Goal: Task Accomplishment & Management: Use online tool/utility

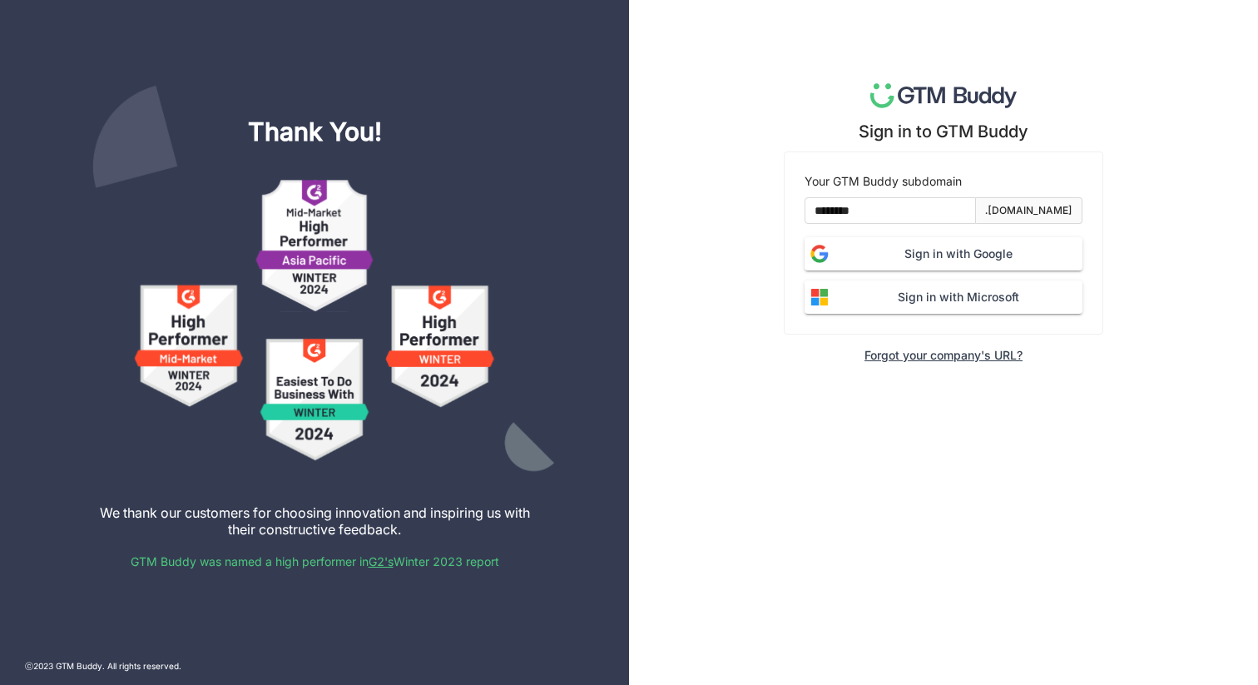
click at [871, 256] on span "Sign in with Google" at bounding box center [959, 254] width 248 height 18
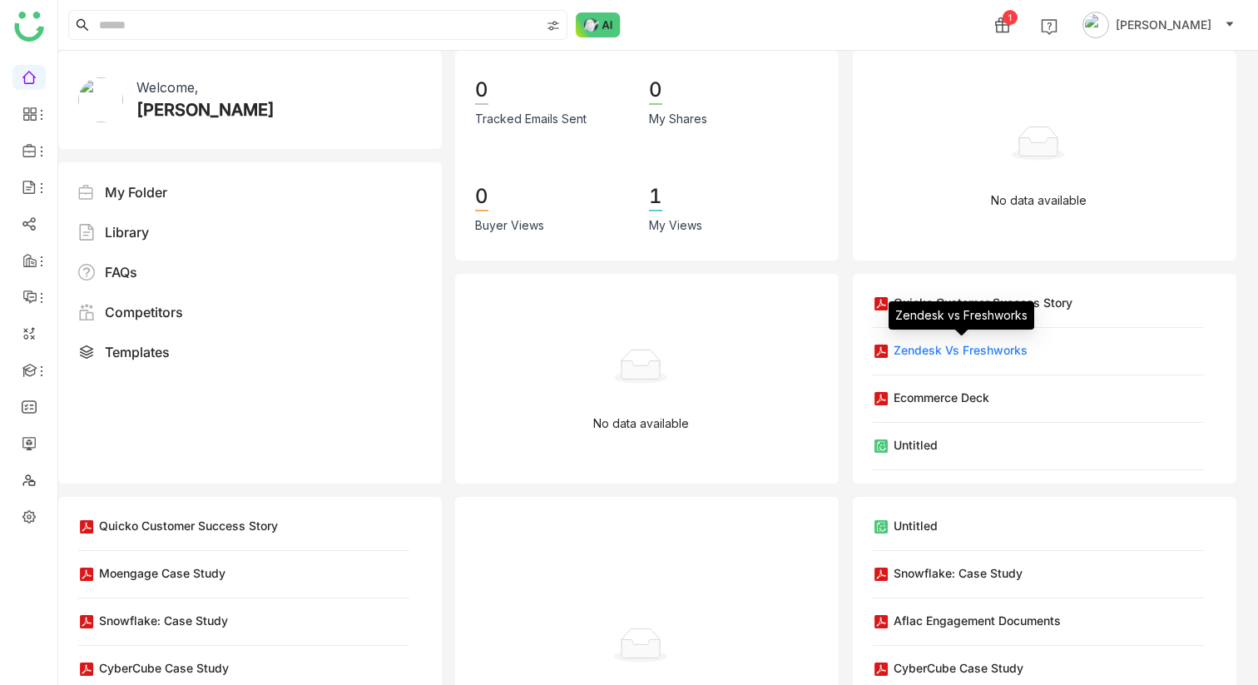
click at [986, 347] on div "Zendesk vs Freshworks" at bounding box center [961, 349] width 134 height 17
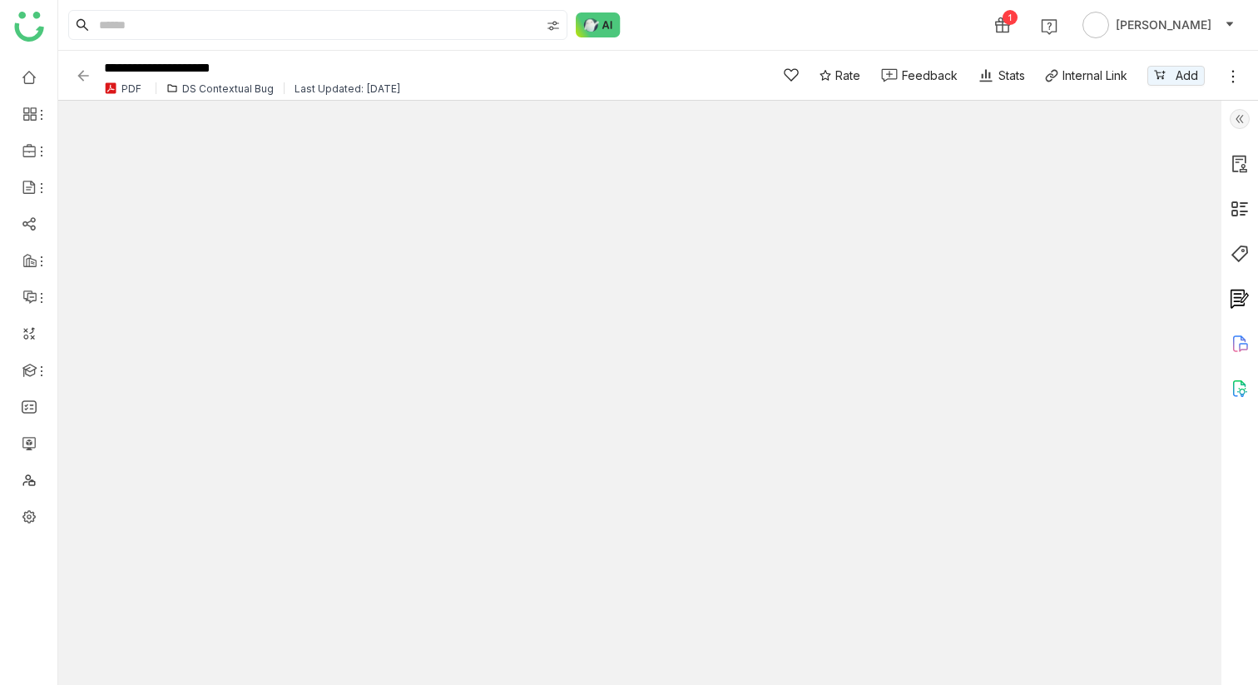
click at [241, 87] on div "DS Contextual Bug" at bounding box center [228, 88] width 92 height 12
click at [1243, 163] on img at bounding box center [1240, 164] width 20 height 20
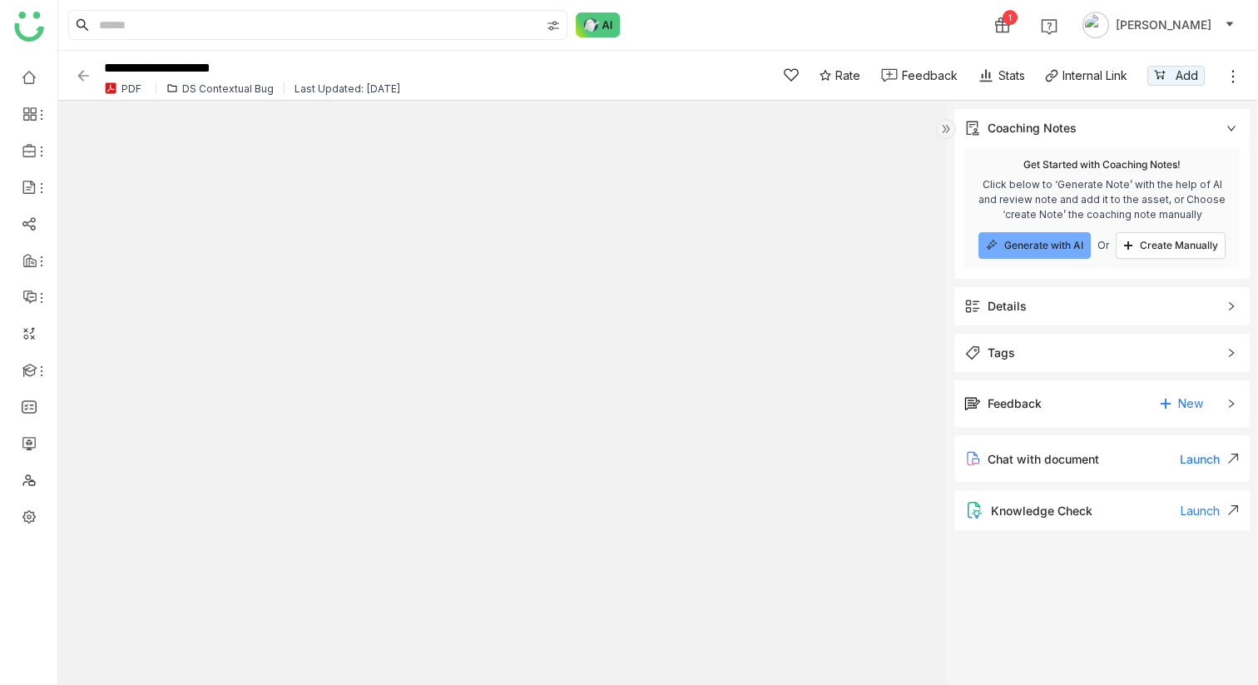
click at [954, 125] on img at bounding box center [946, 129] width 20 height 20
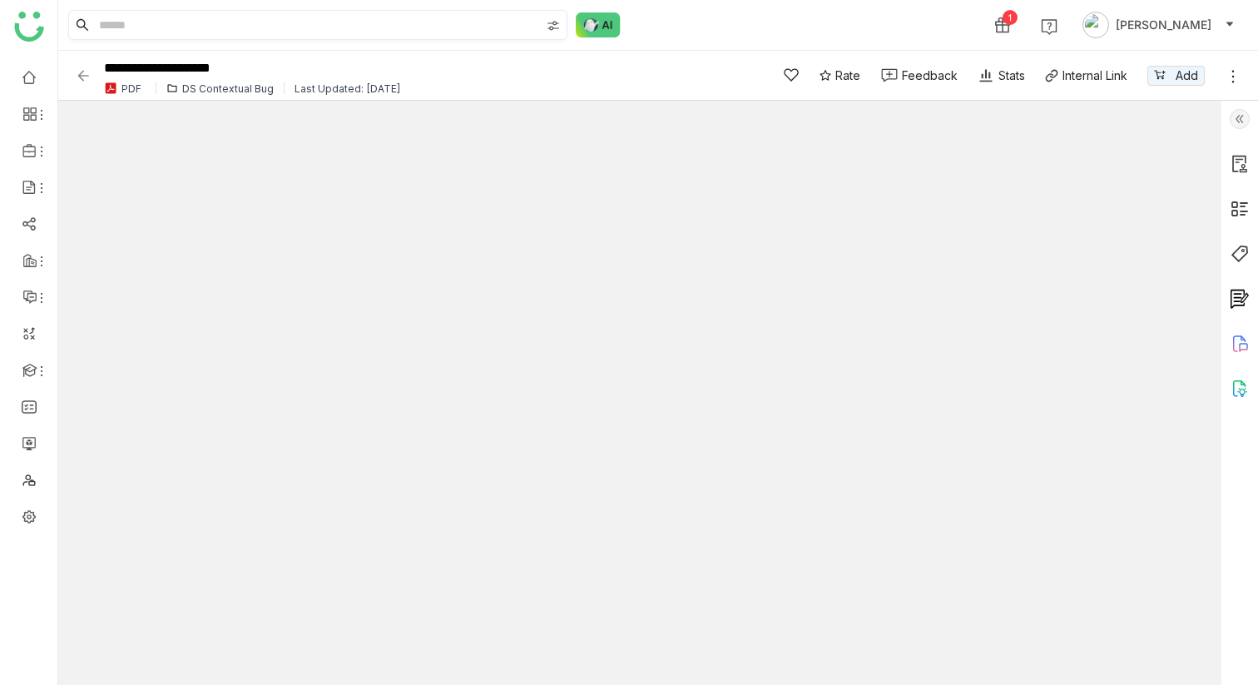
click at [192, 25] on input at bounding box center [318, 25] width 444 height 28
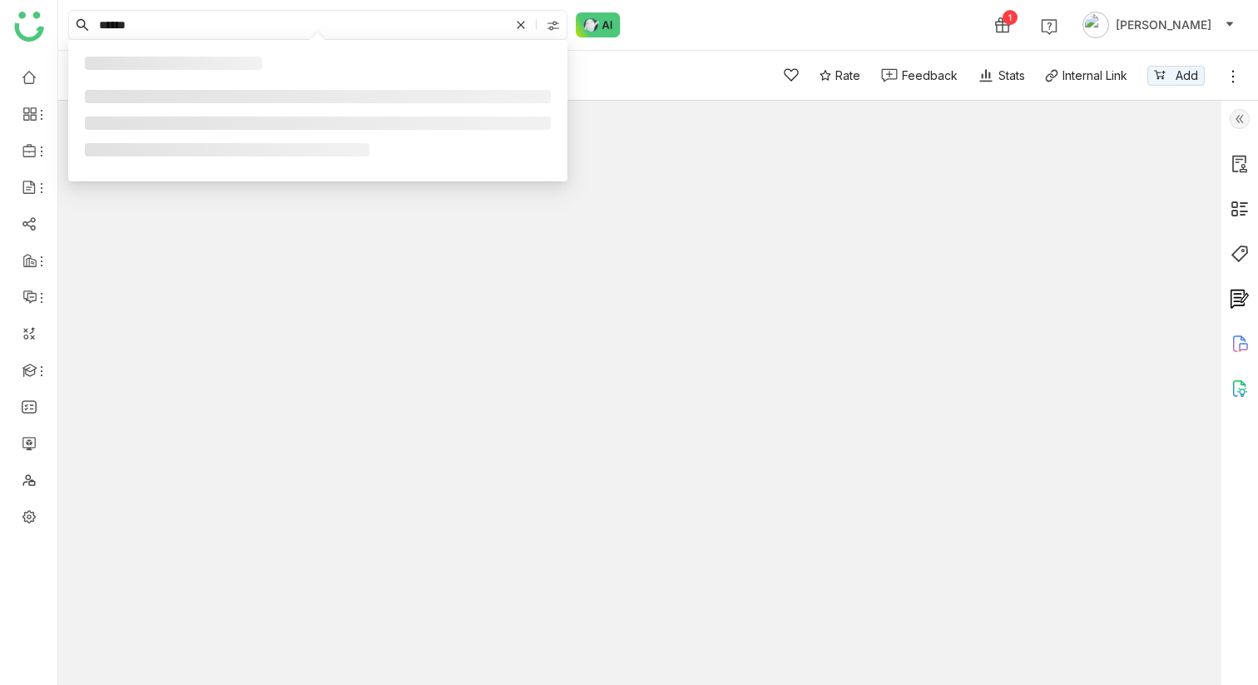
type input "******"
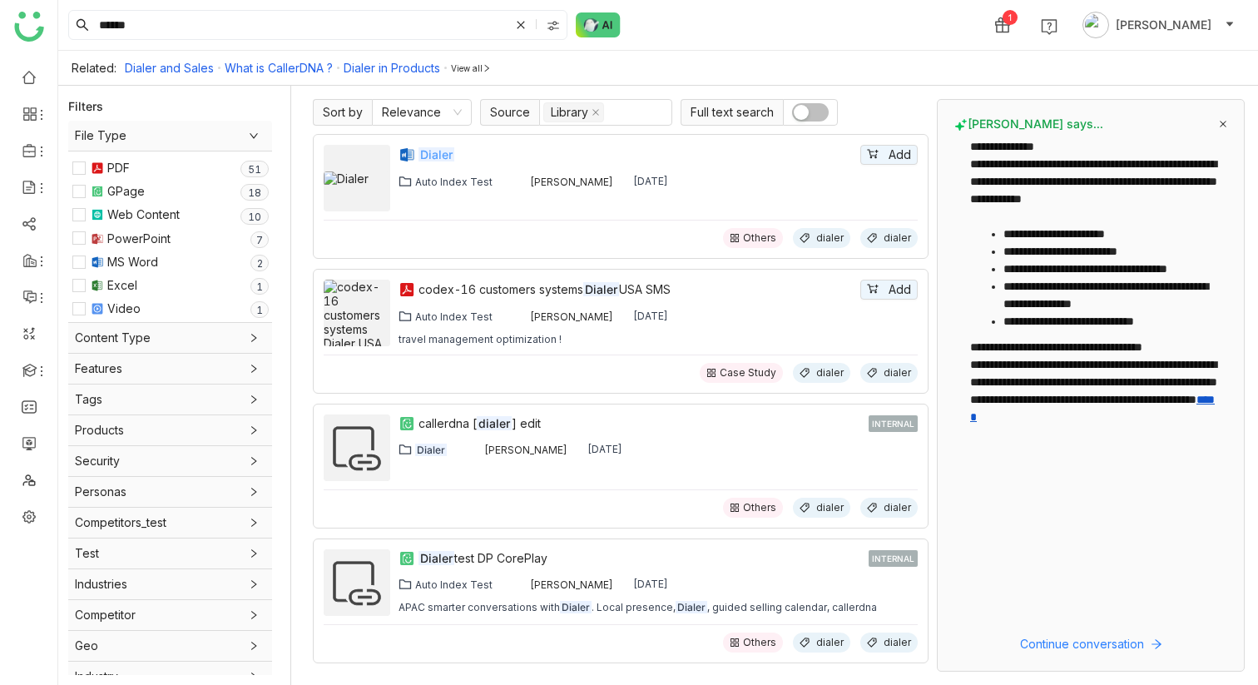
click at [441, 154] on em "Dialer" at bounding box center [437, 154] width 36 height 14
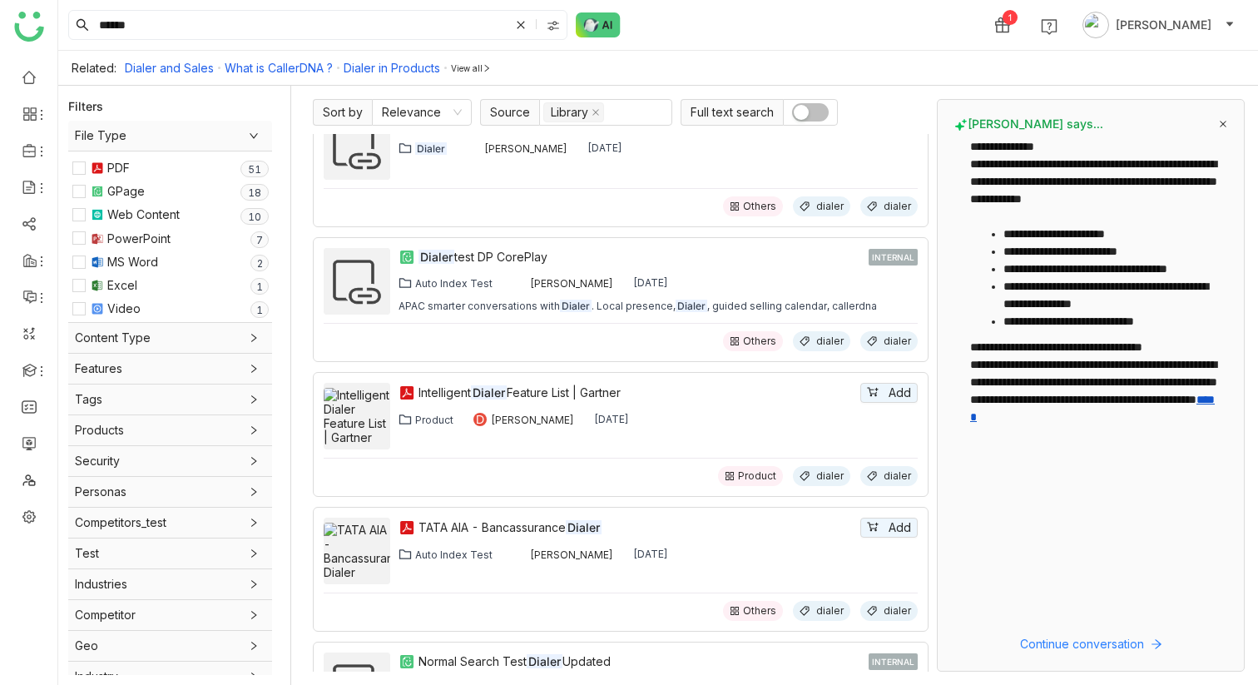
scroll to position [617, 0]
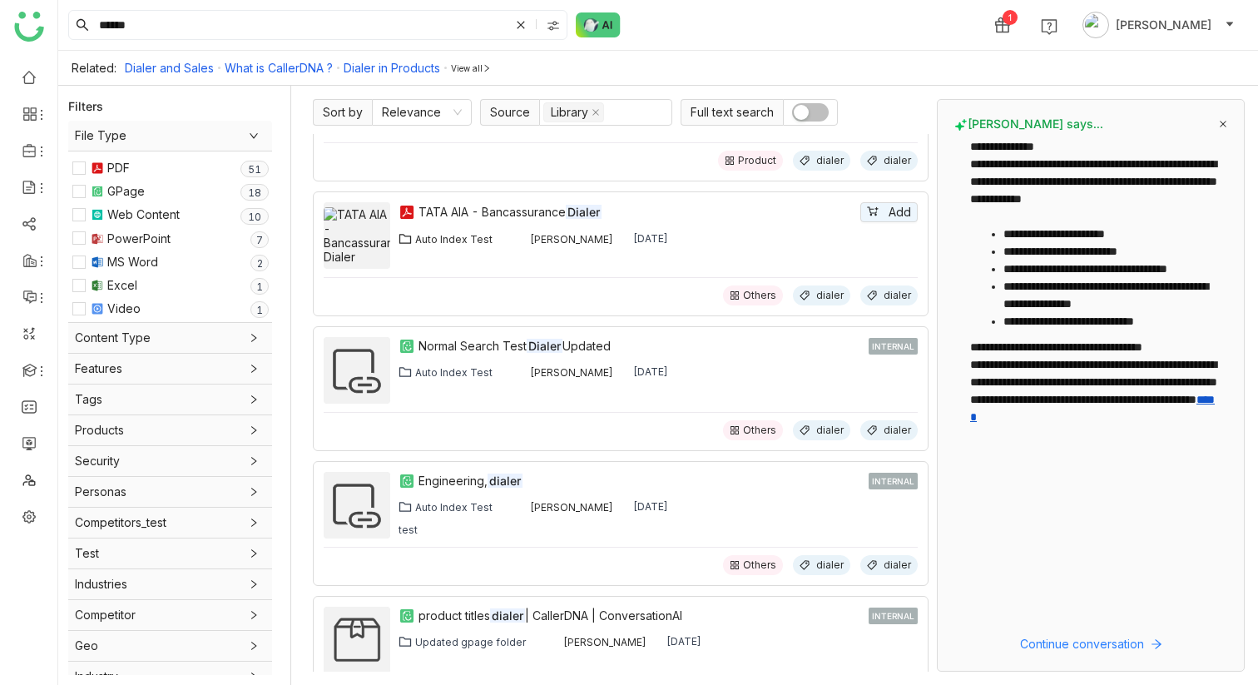
click at [451, 243] on div "Auto Index Test" at bounding box center [453, 239] width 77 height 12
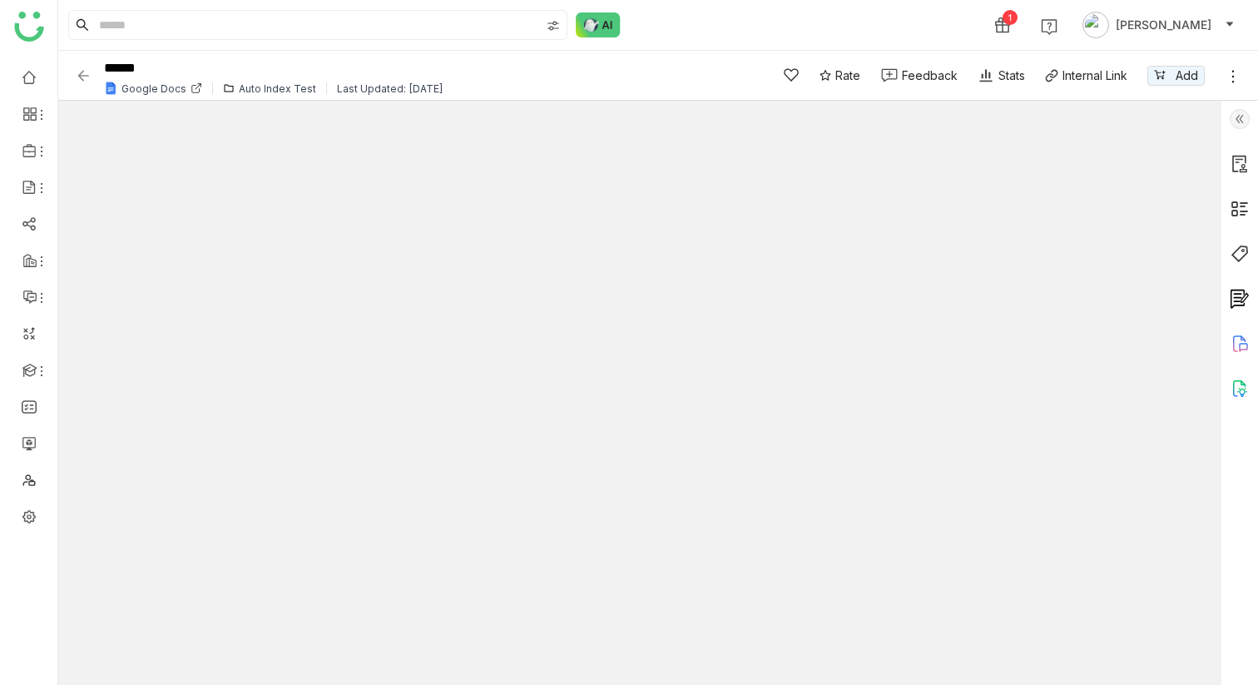
click at [83, 70] on img at bounding box center [83, 75] width 17 height 17
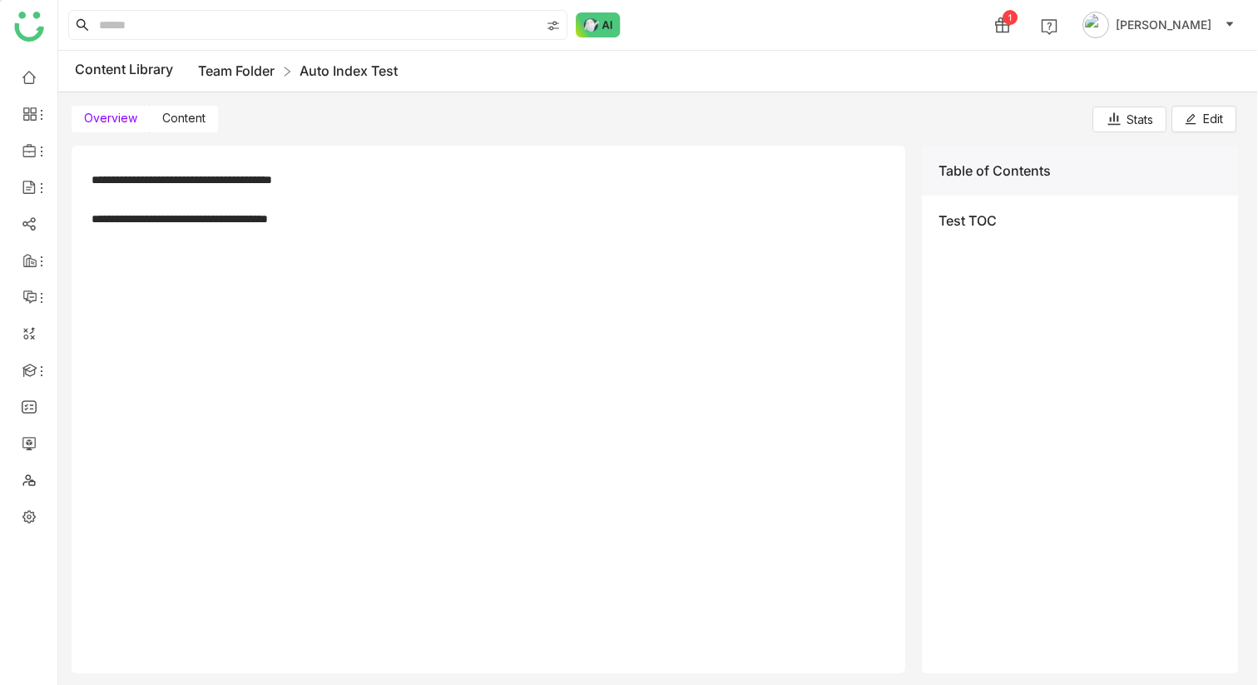
click at [253, 75] on link "Team Folder" at bounding box center [236, 70] width 77 height 17
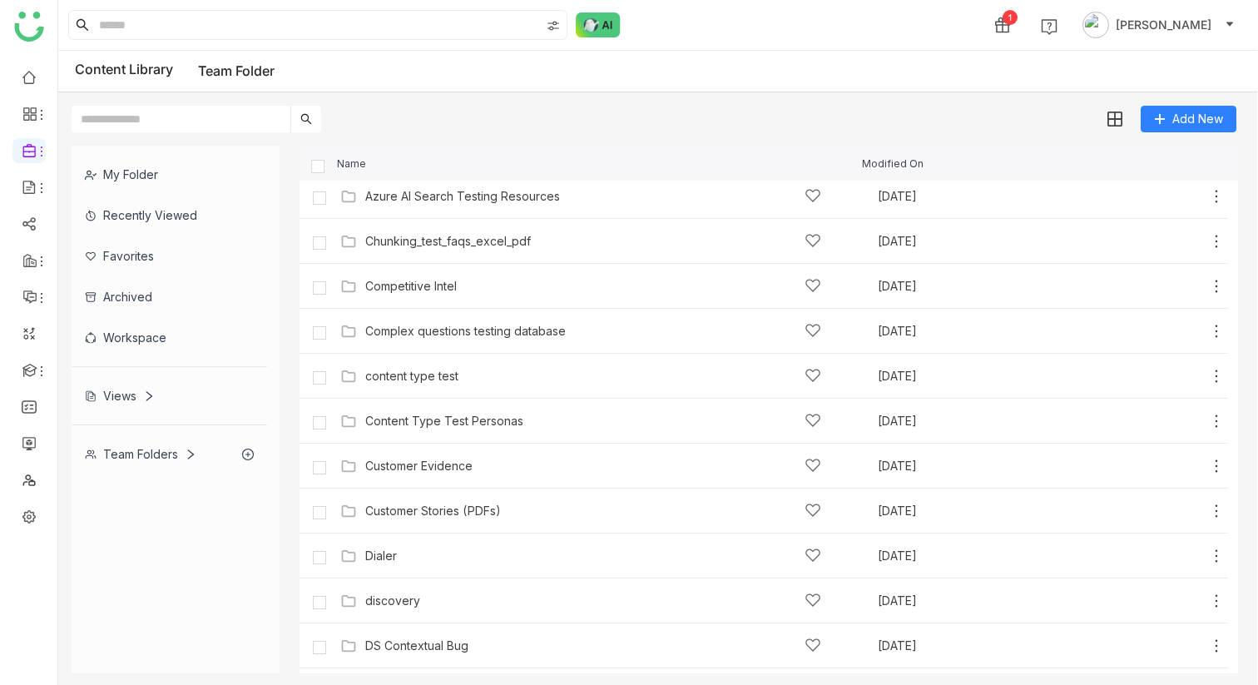
scroll to position [275, 0]
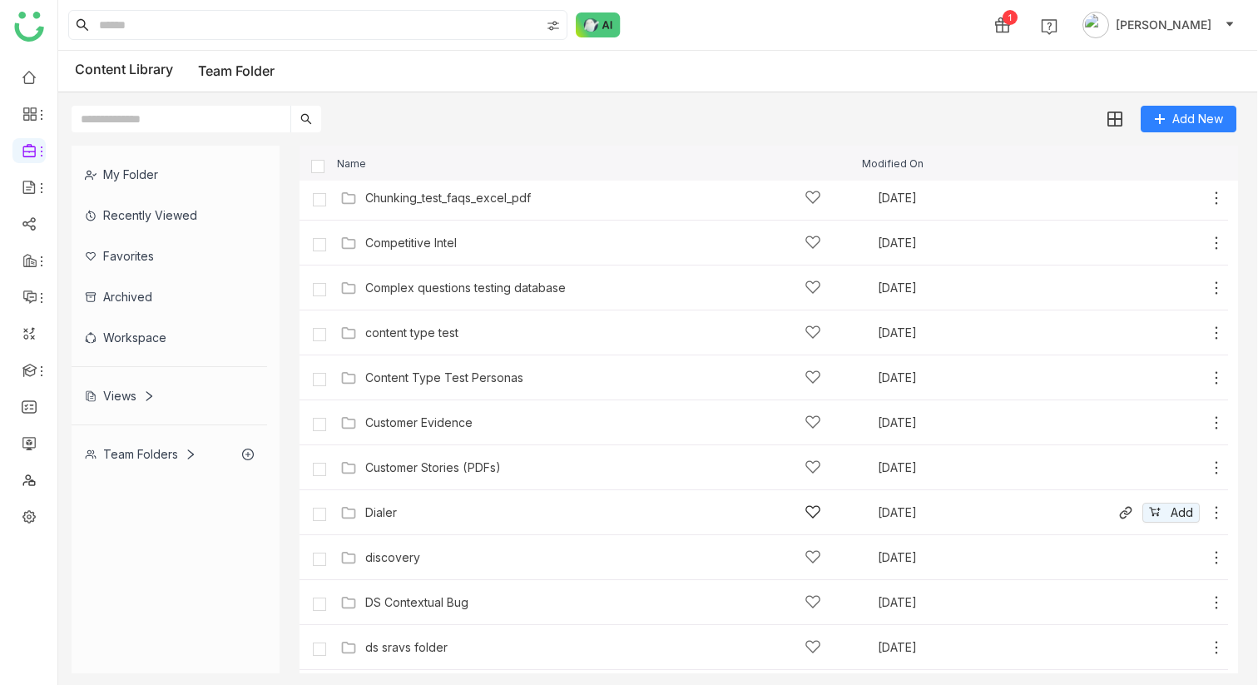
click at [399, 505] on div "Dialer" at bounding box center [593, 512] width 456 height 17
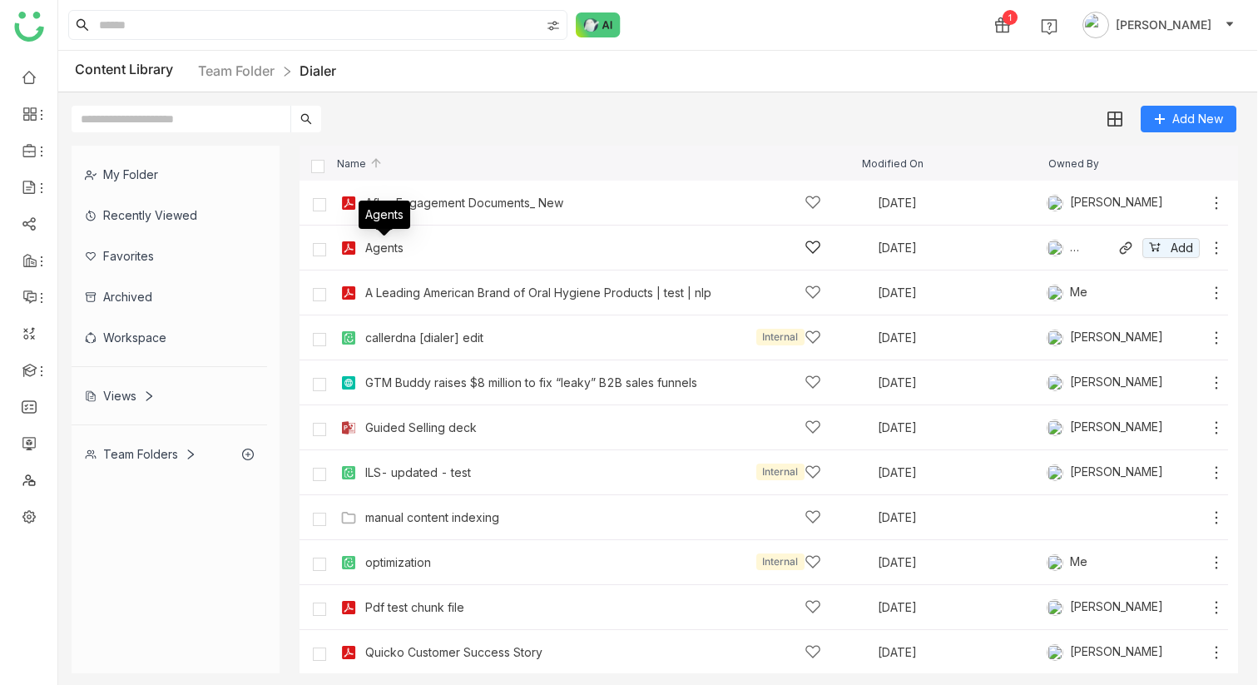
click at [372, 251] on div "Agents" at bounding box center [384, 247] width 38 height 13
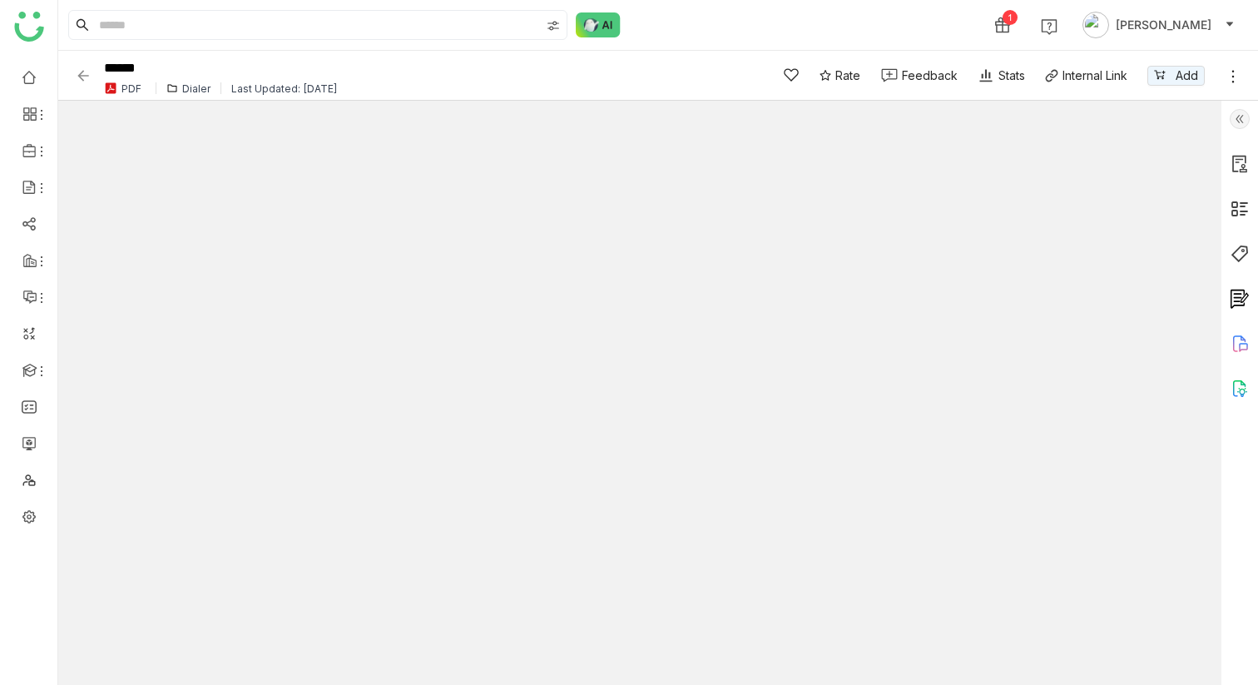
type input "**"
click at [1237, 167] on img at bounding box center [1240, 164] width 20 height 20
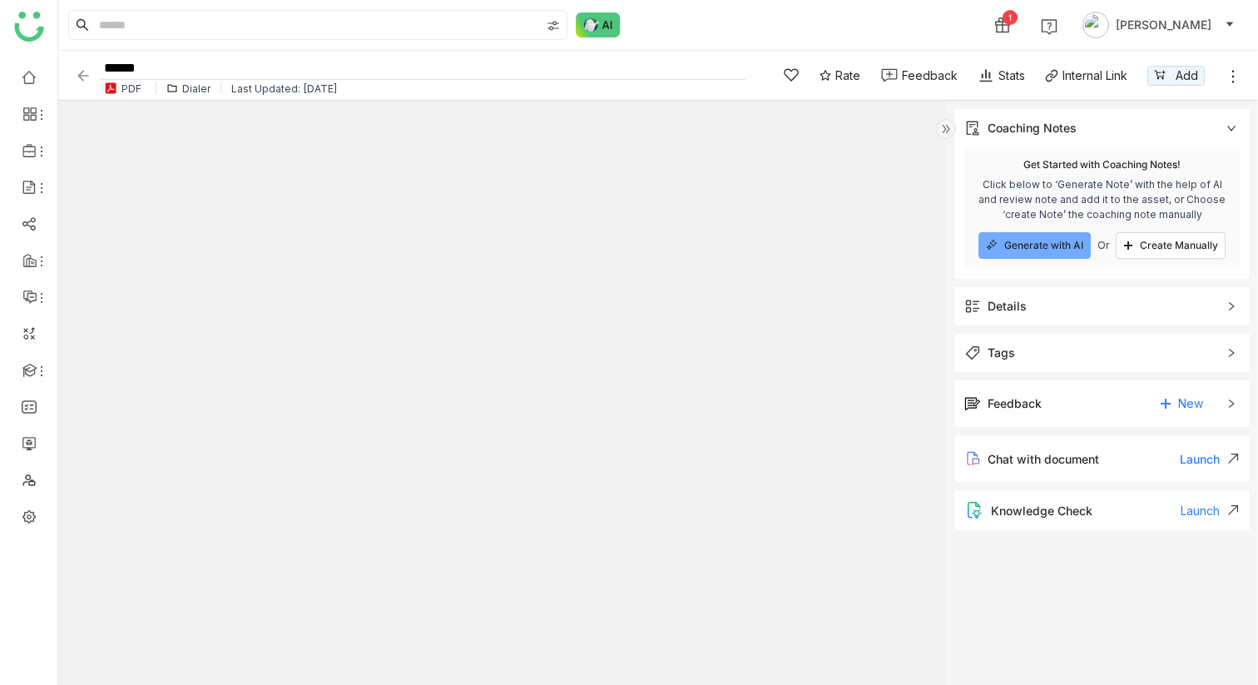
click at [256, 69] on input "******" at bounding box center [423, 68] width 647 height 22
type input "**********"
click at [1034, 245] on span "Generate with AI" at bounding box center [1044, 245] width 79 height 13
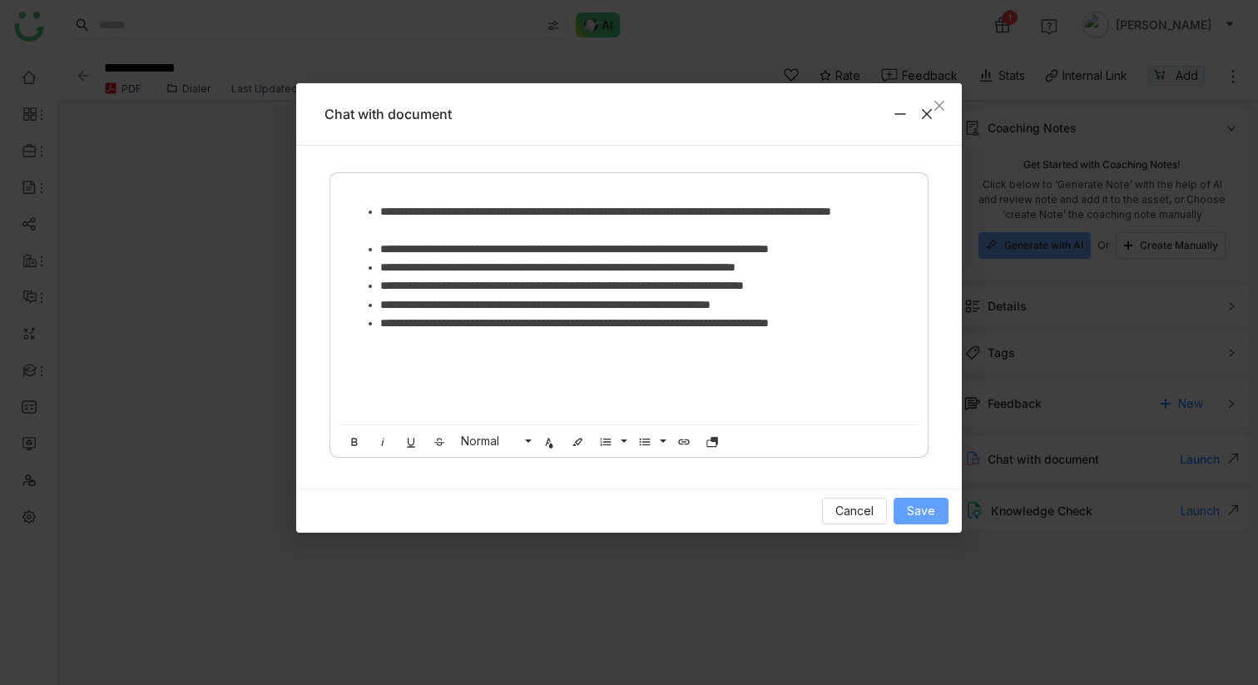
click at [926, 504] on span "Save" at bounding box center [921, 511] width 28 height 18
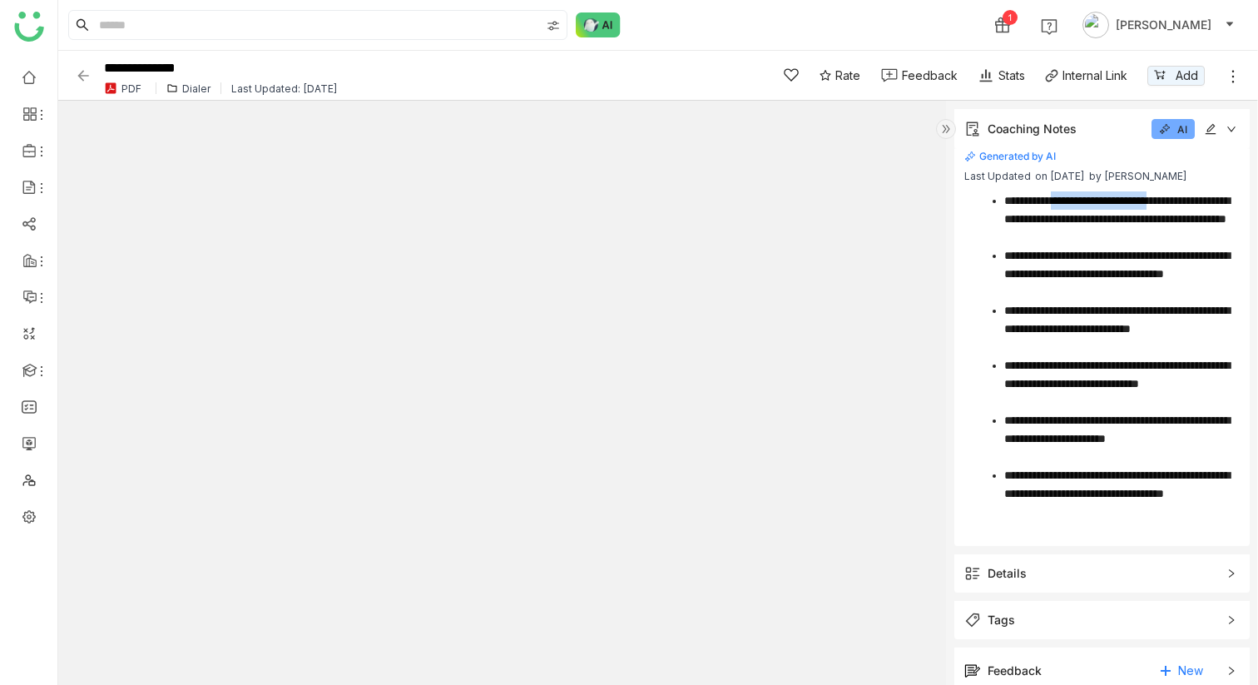
drag, startPoint x: 1204, startPoint y: 201, endPoint x: 1068, endPoint y: 203, distance: 136.5
click at [1068, 203] on li "**********" at bounding box center [1119, 218] width 229 height 55
copy li "**********"
click at [354, 25] on input at bounding box center [318, 25] width 444 height 28
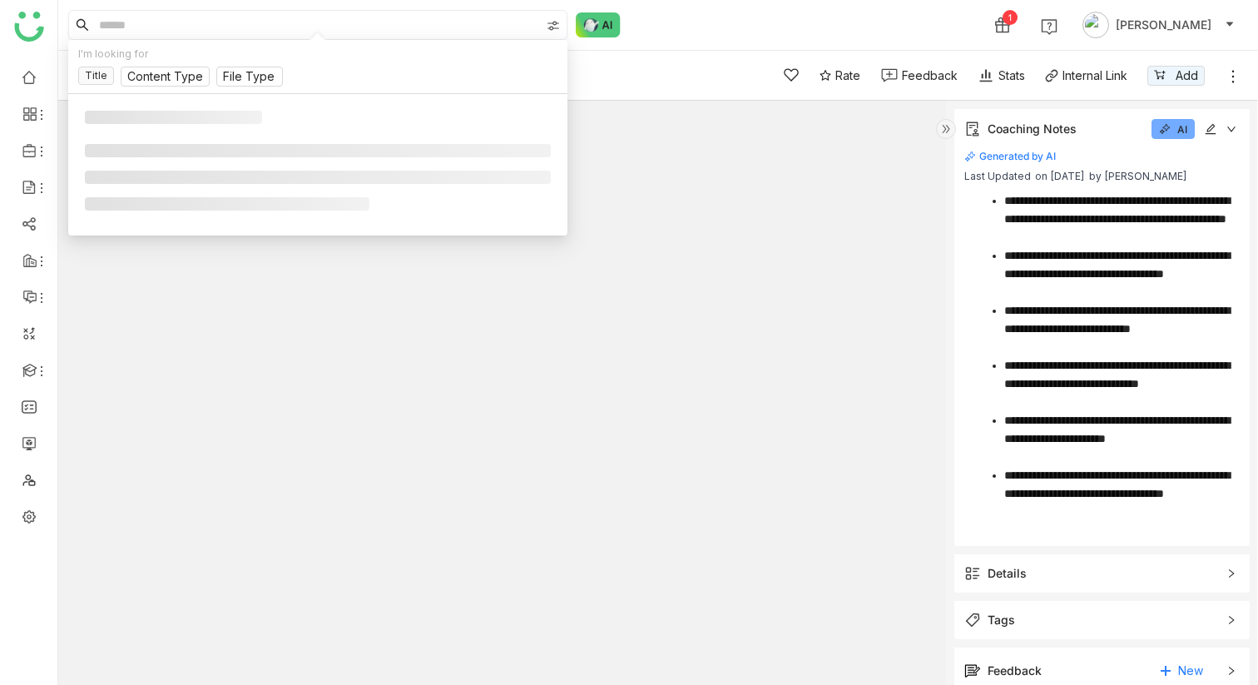
paste input "**********"
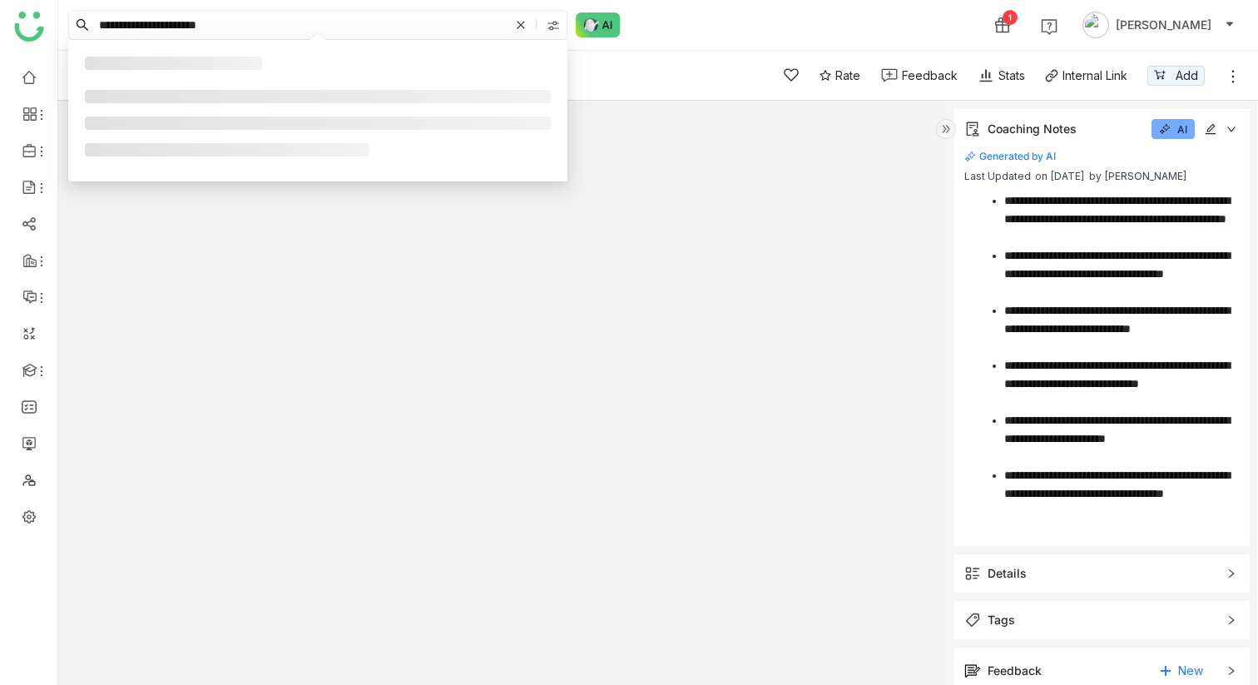
type input "**********"
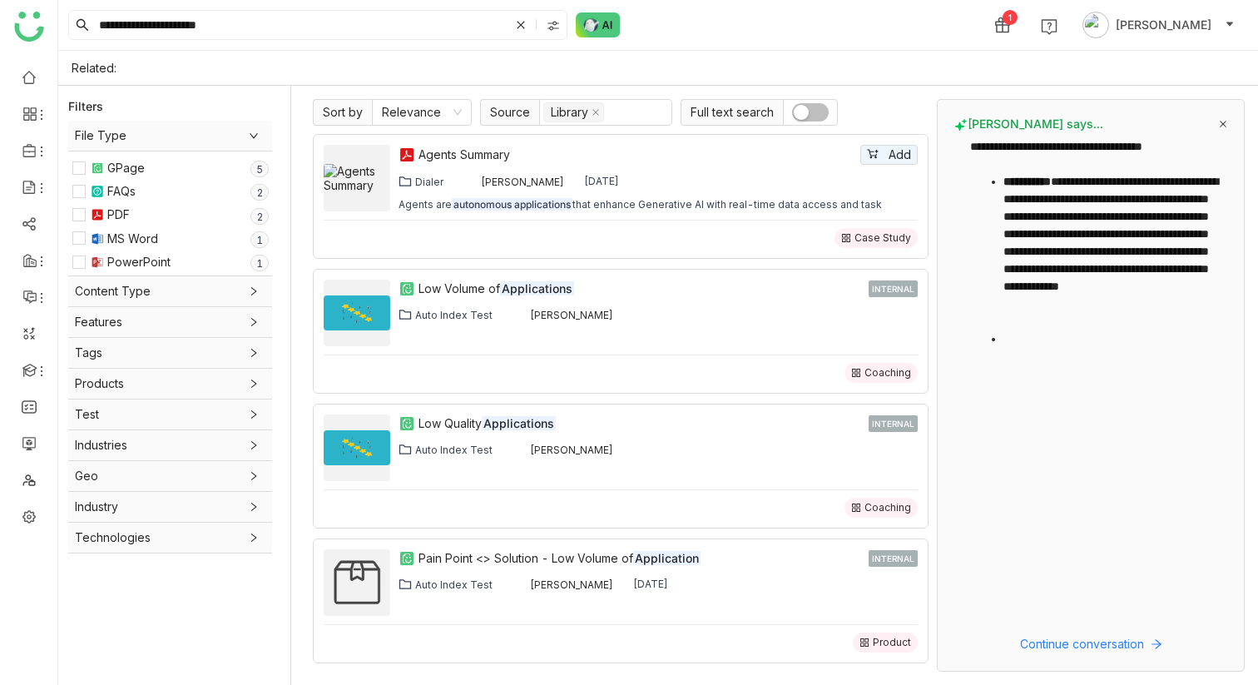
click at [692, 176] on div "Dialer Deepa Kushwaha Feb 25, 2025" at bounding box center [658, 181] width 519 height 13
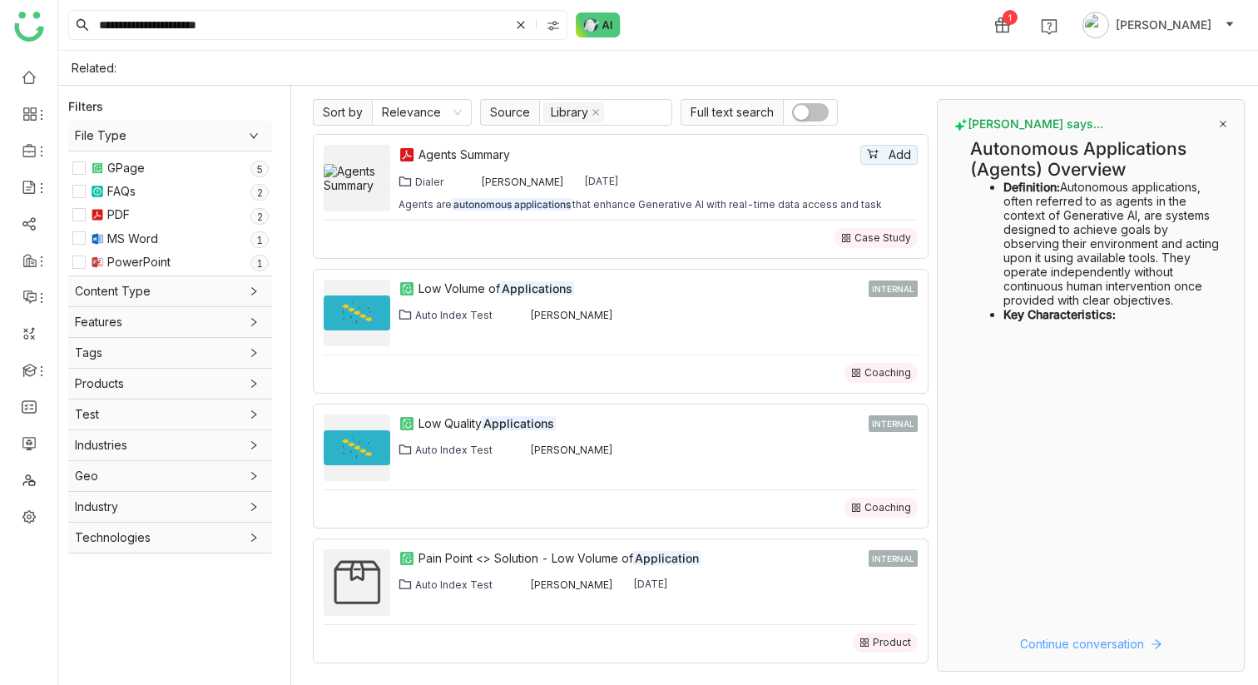
click at [1074, 644] on span "Continue conversation" at bounding box center [1082, 644] width 124 height 18
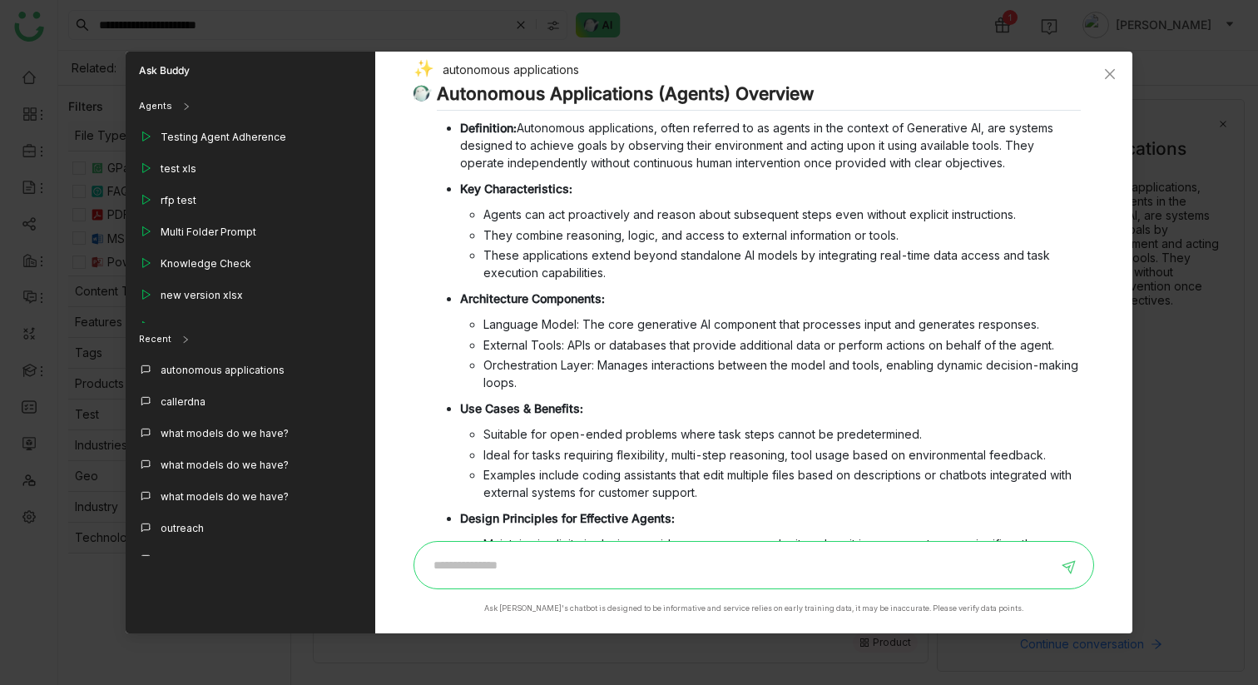
scroll to position [330, 0]
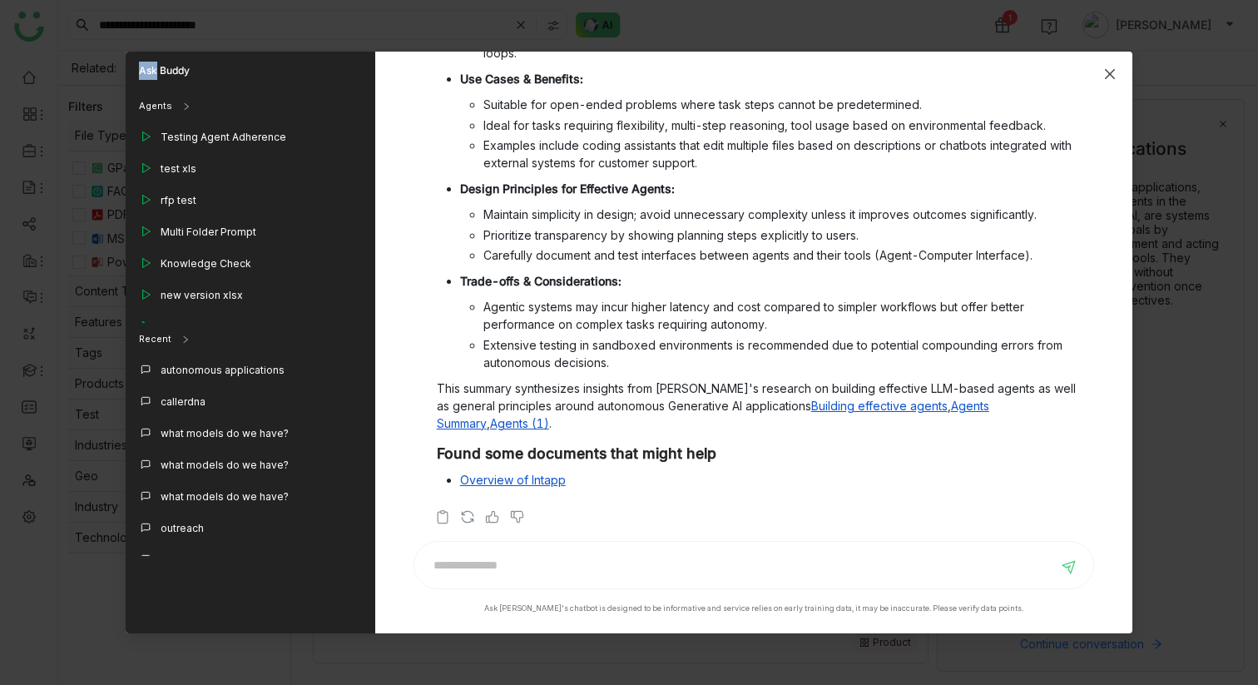
click at [1111, 76] on icon "Close" at bounding box center [1110, 73] width 13 height 13
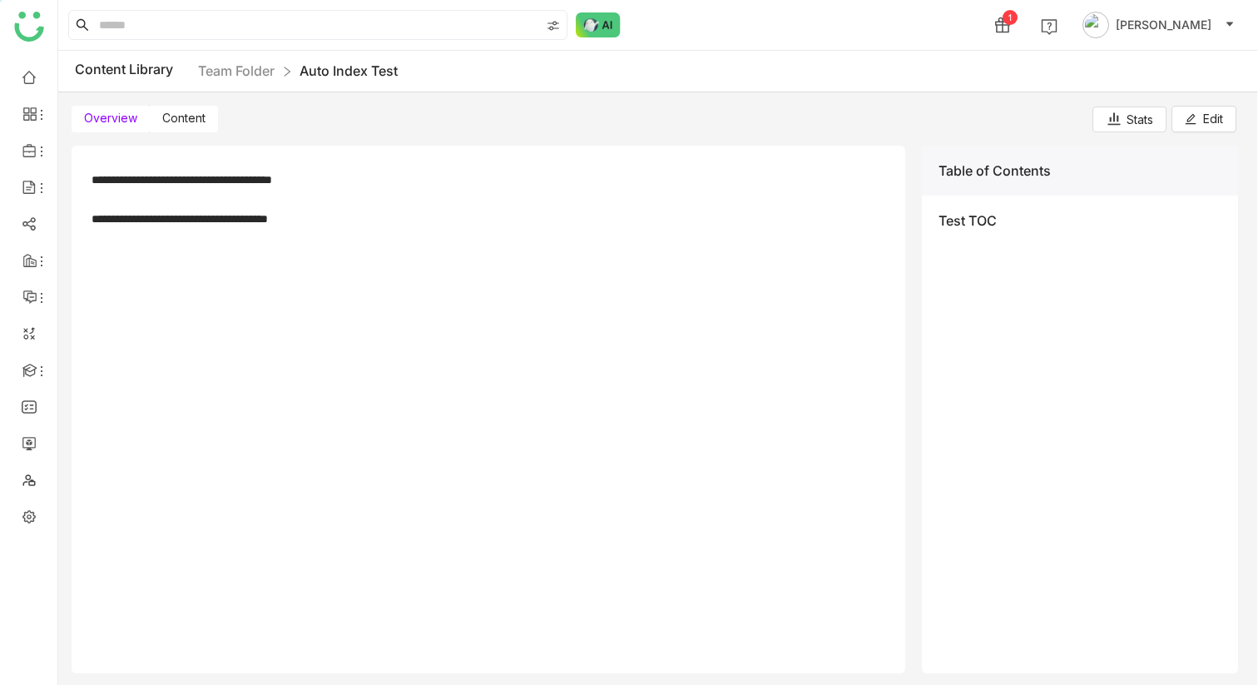
click at [211, 131] on label "Content" at bounding box center [184, 119] width 68 height 27
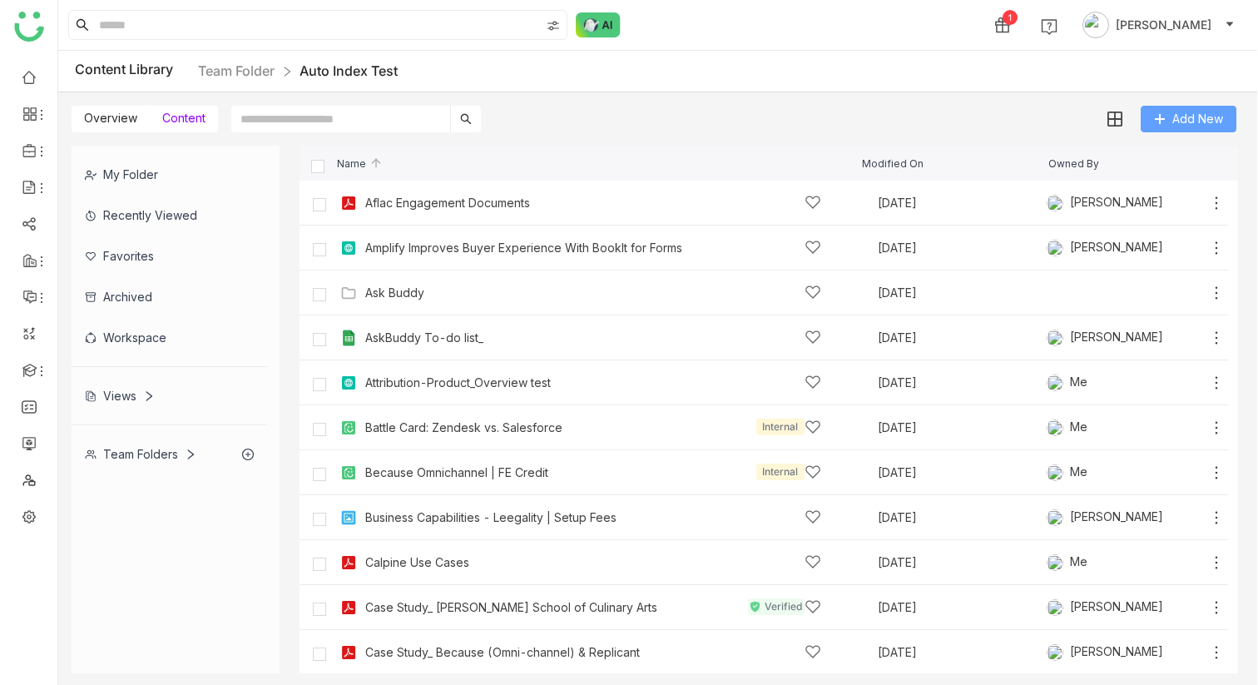
click at [1159, 113] on icon at bounding box center [1160, 119] width 12 height 12
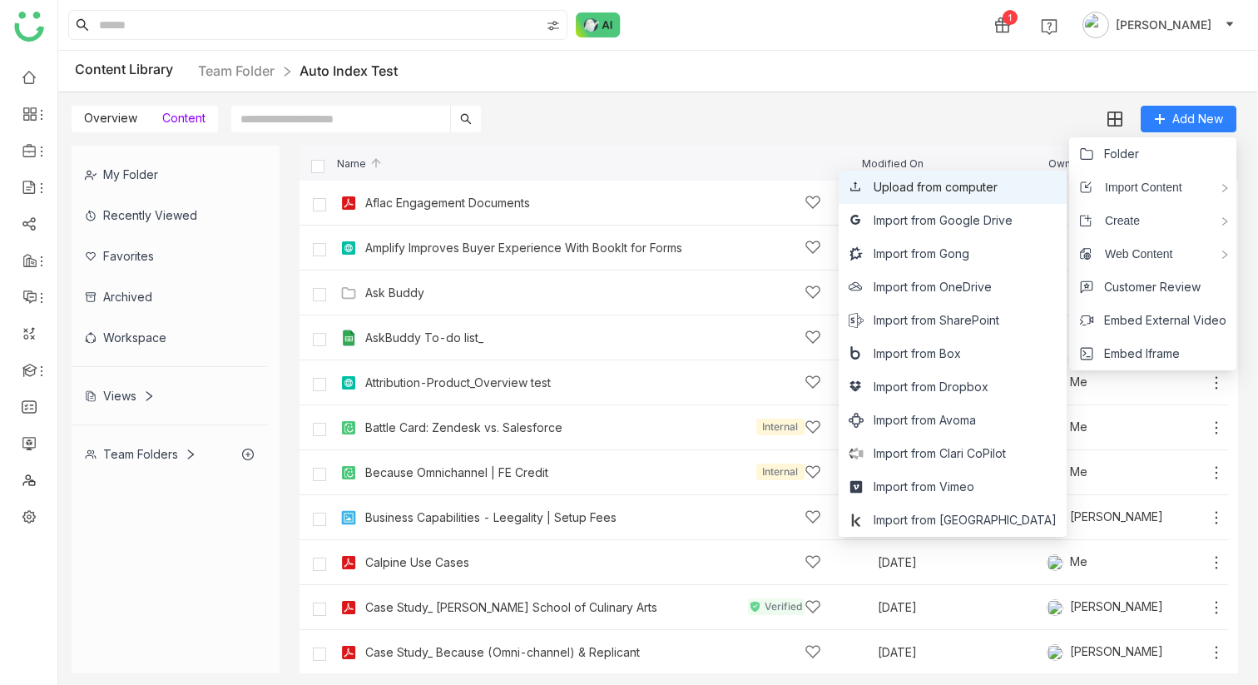
click at [995, 183] on span "Upload from computer" at bounding box center [936, 187] width 124 height 18
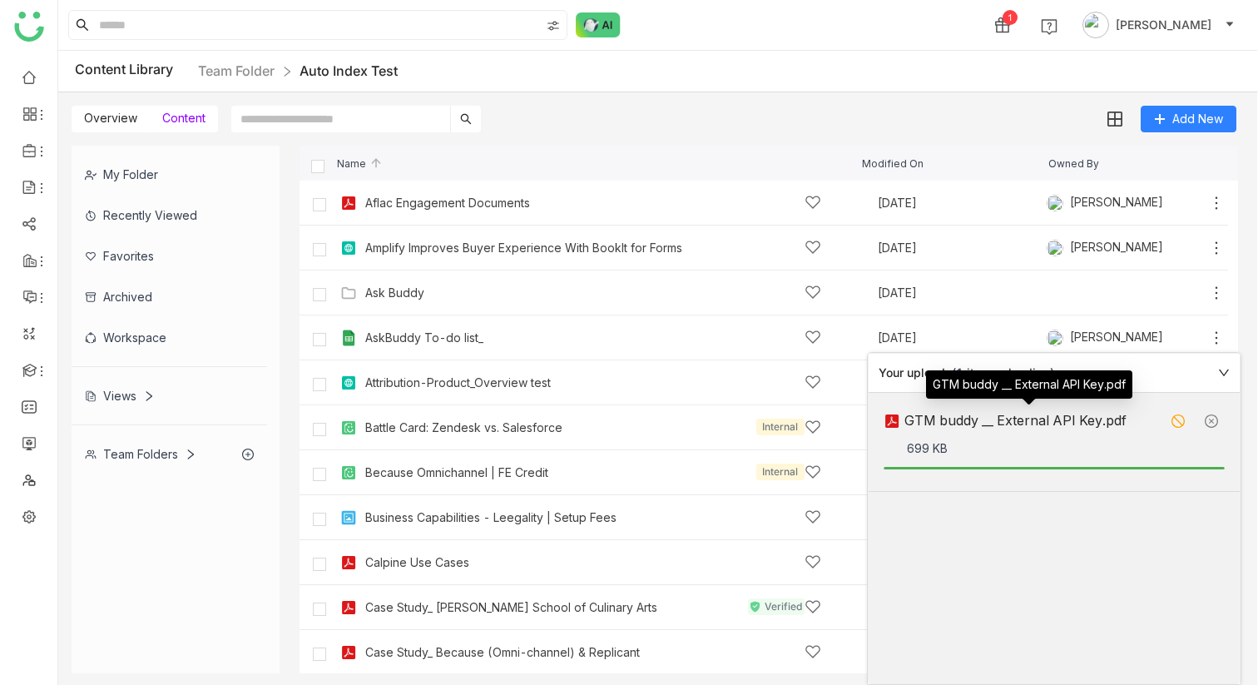
click at [945, 419] on div "GTM buddy __ External API Key.pdf" at bounding box center [1030, 420] width 250 height 21
click at [945, 420] on div "GTM buddy __ External API Key.pdf" at bounding box center [1030, 420] width 250 height 21
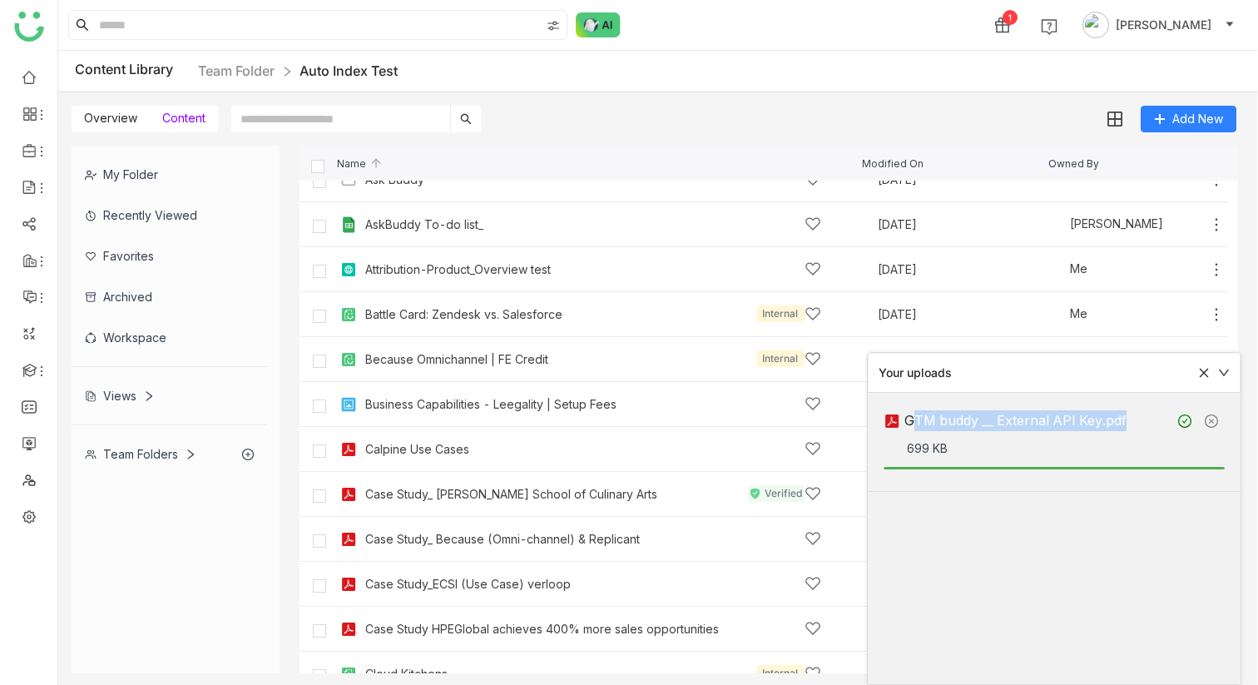
scroll to position [115, 0]
click at [948, 435] on div "GTM buddy __ External API Key.pdf 699 KB" at bounding box center [1054, 442] width 341 height 68
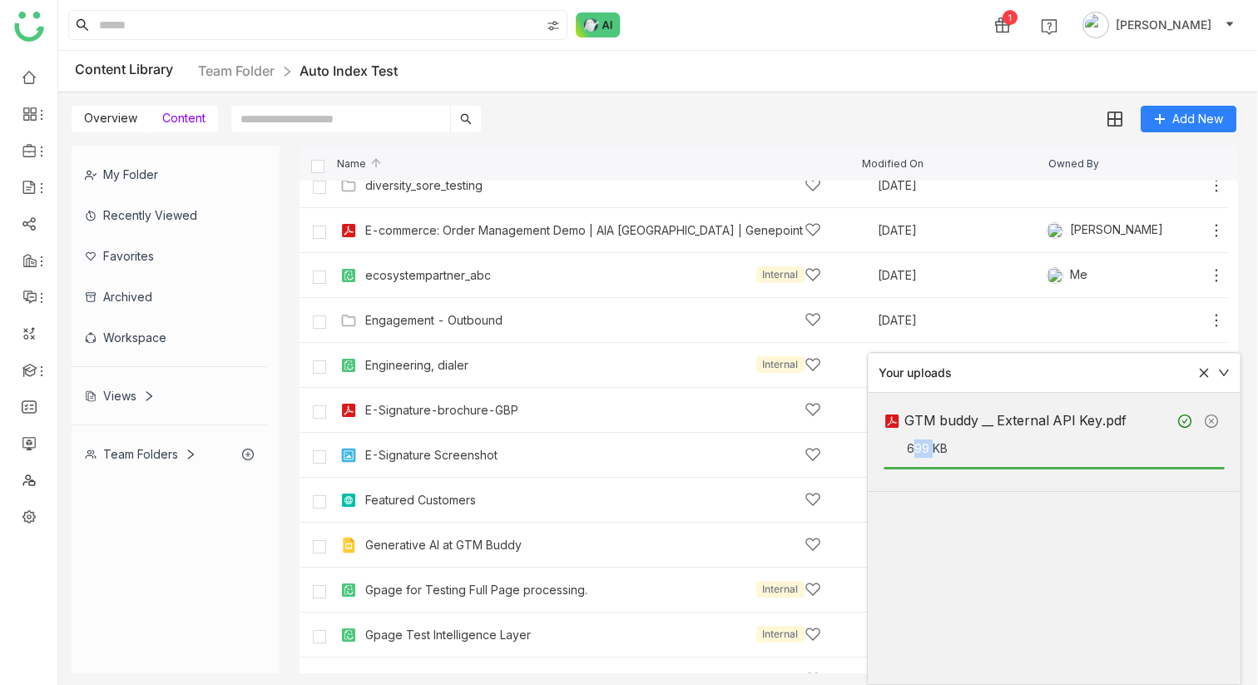
scroll to position [950, 0]
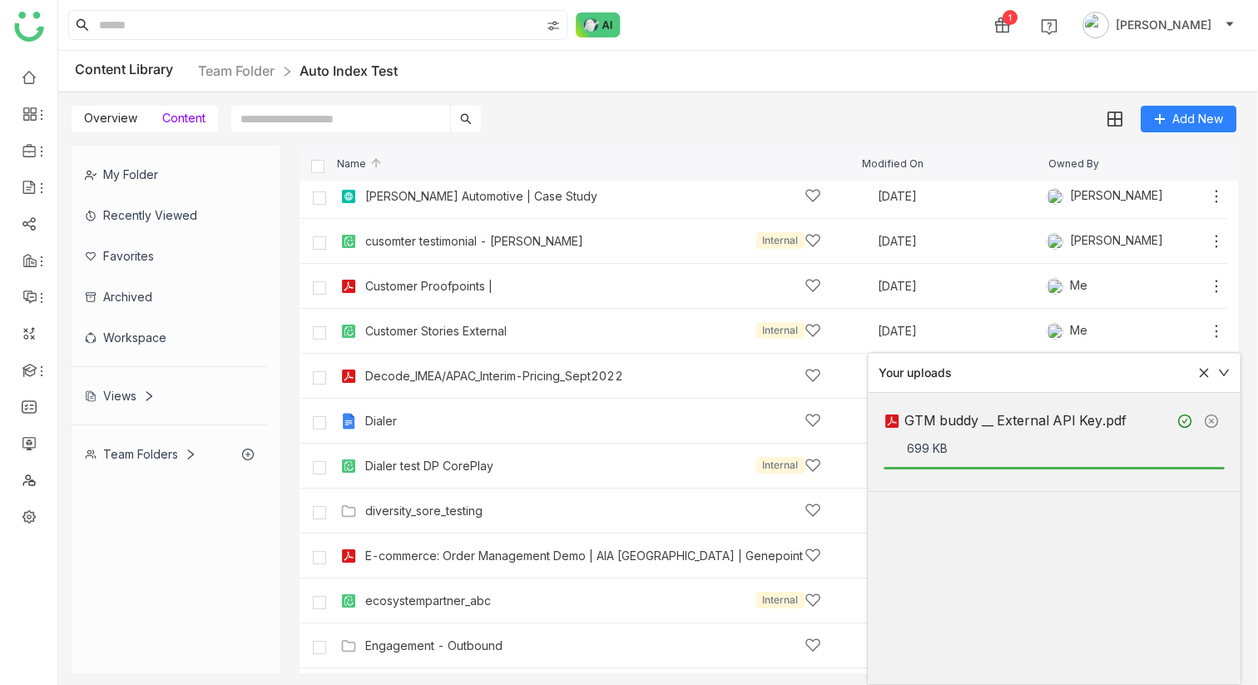
click at [922, 158] on div "Modified On" at bounding box center [955, 163] width 186 height 11
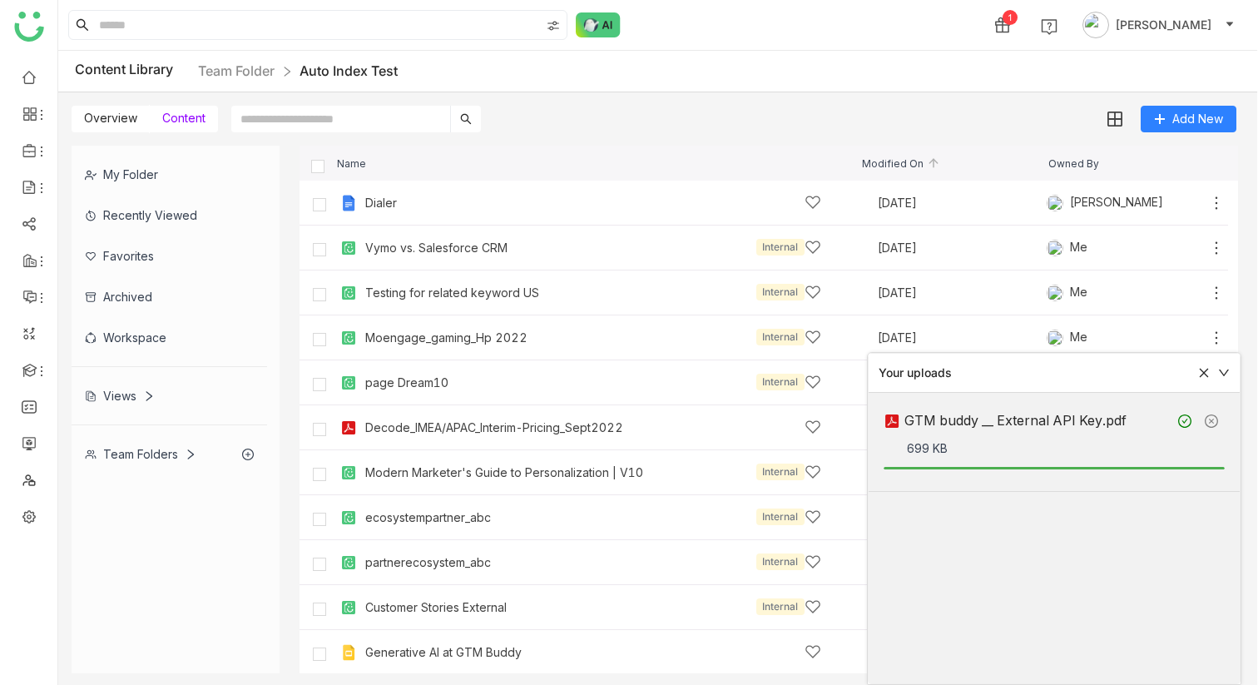
click at [906, 161] on span "Modified On" at bounding box center [893, 163] width 62 height 11
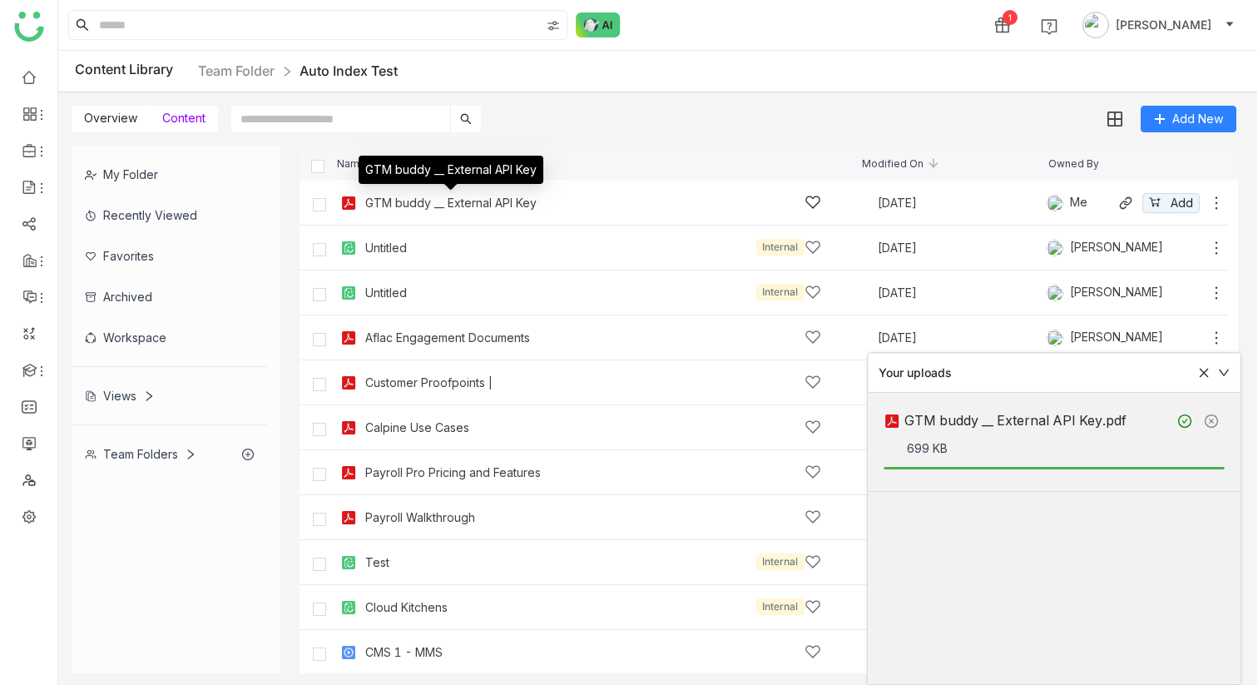
click at [512, 201] on div "GTM buddy __ External API Key" at bounding box center [450, 202] width 171 height 13
